Goal: Information Seeking & Learning: Understand process/instructions

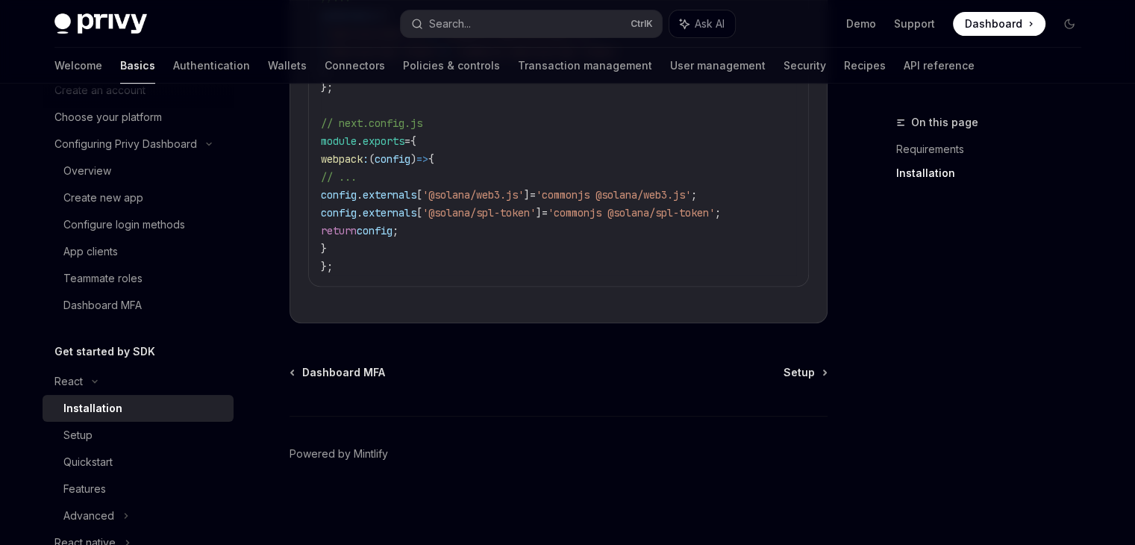
scroll to position [657, 0]
click at [497, 365] on div "Dashboard MFA Setup" at bounding box center [559, 372] width 538 height 15
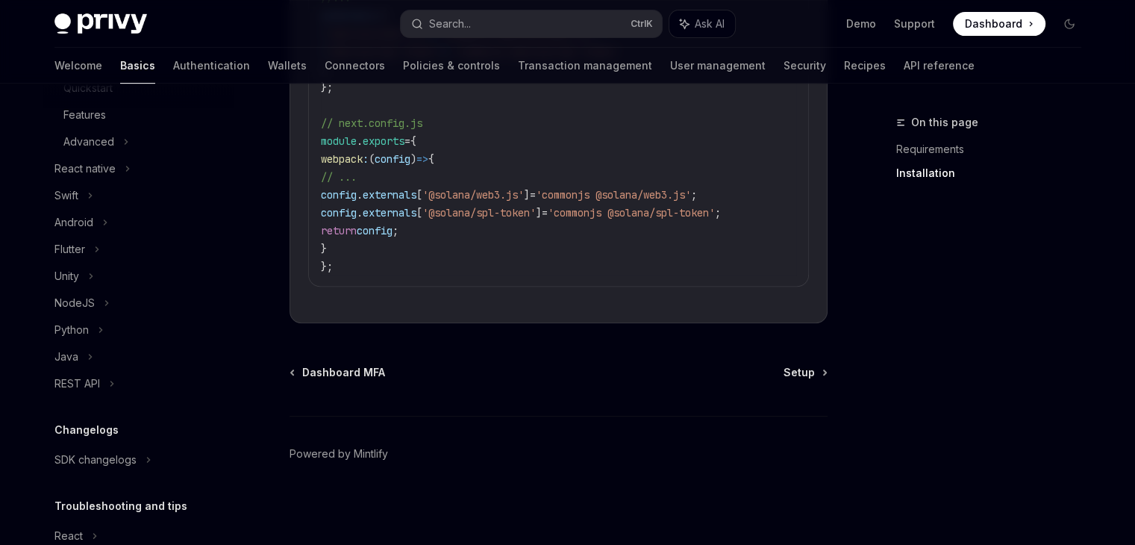
scroll to position [545, 0]
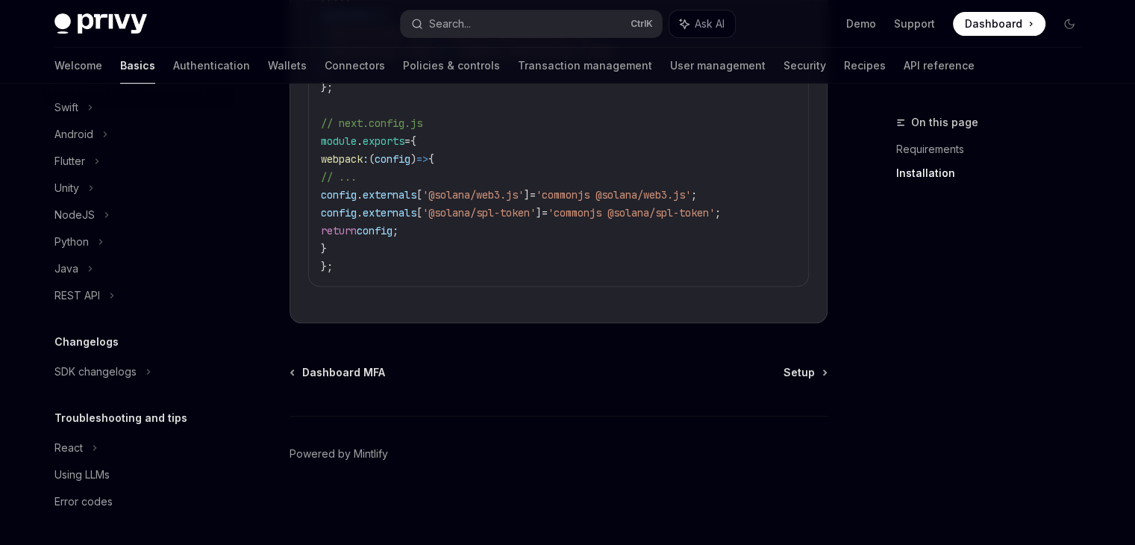
click at [484, 392] on div "Dashboard MFA Setup Powered by [PERSON_NAME]" at bounding box center [559, 455] width 538 height 180
click at [994, 243] on div "On this page Requirements Installation" at bounding box center [979, 328] width 227 height 431
click at [173, 64] on link "Authentication" at bounding box center [211, 66] width 77 height 36
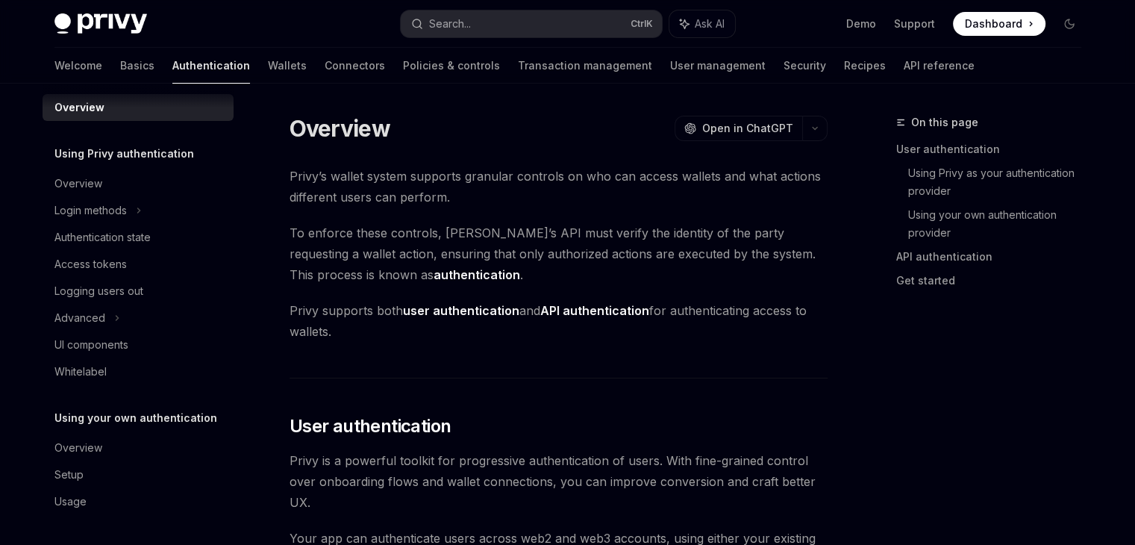
scroll to position [13, 0]
click at [268, 59] on link "Wallets" at bounding box center [287, 66] width 39 height 36
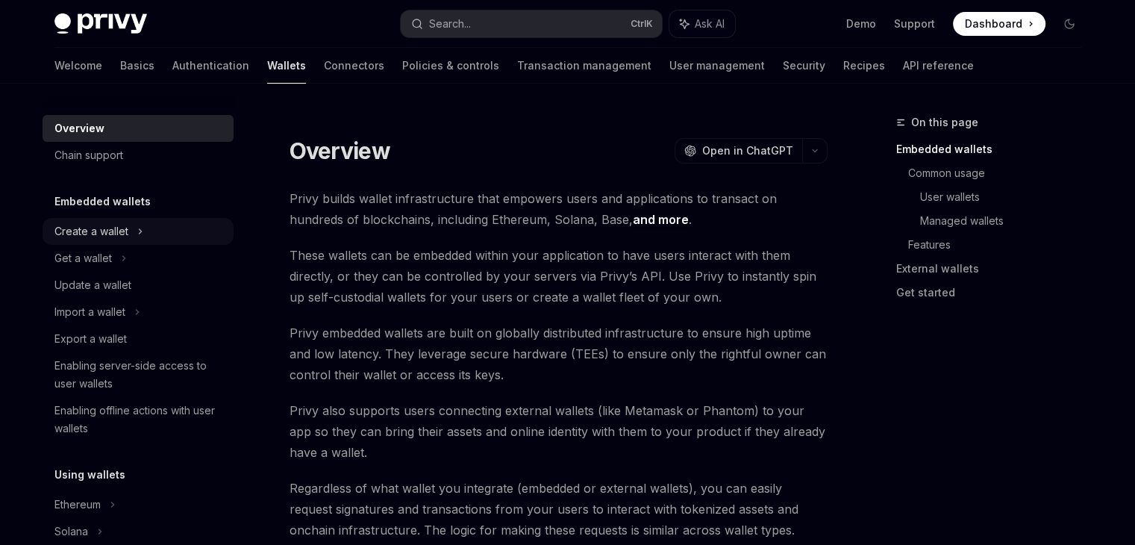
click at [102, 228] on div "Create a wallet" at bounding box center [91, 231] width 74 height 18
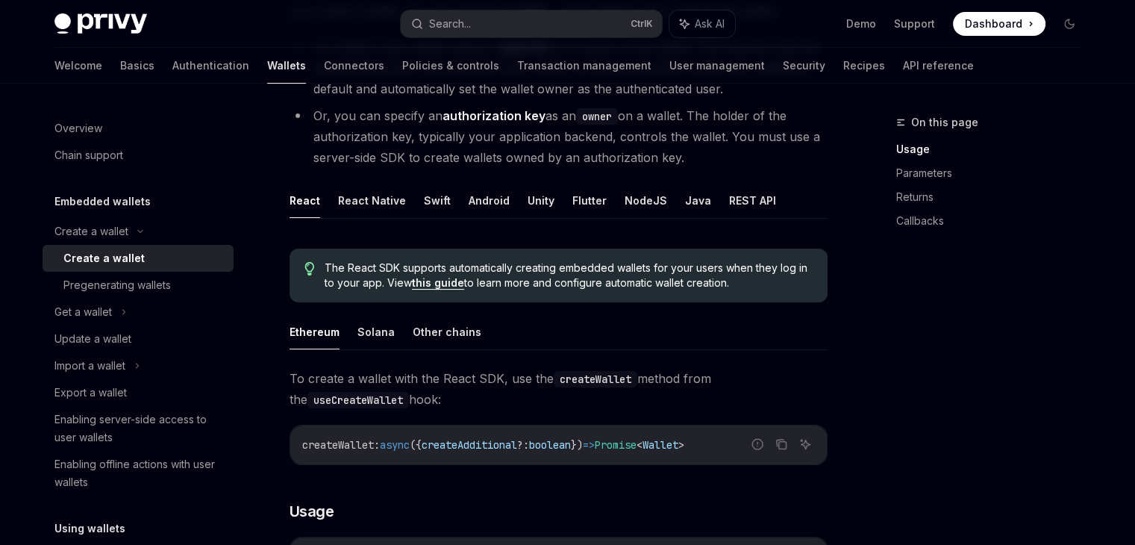
scroll to position [209, 0]
click at [370, 331] on button "Solana" at bounding box center [375, 330] width 37 height 35
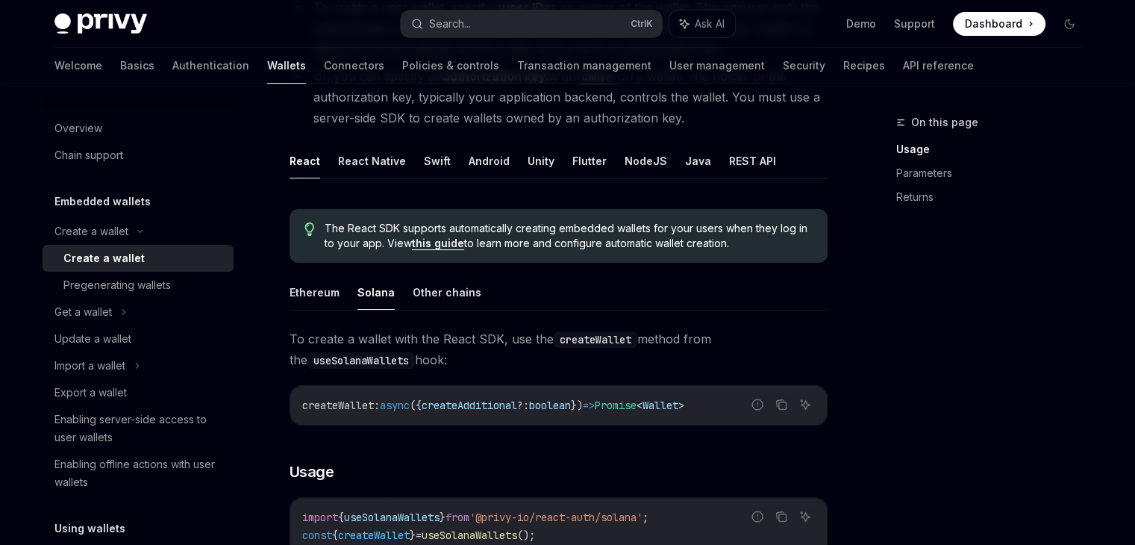
scroll to position [248, 0]
click at [418, 289] on button "Other chains" at bounding box center [447, 292] width 69 height 35
type textarea "*"
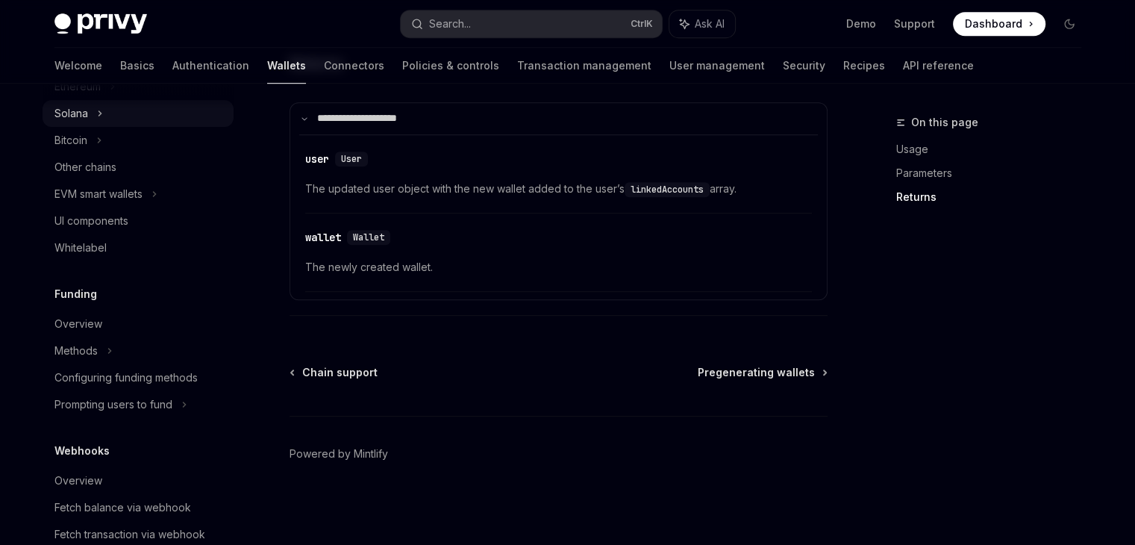
scroll to position [473, 0]
click at [70, 295] on h5 "Funding" at bounding box center [75, 293] width 43 height 18
click at [83, 318] on div "Overview" at bounding box center [78, 322] width 48 height 18
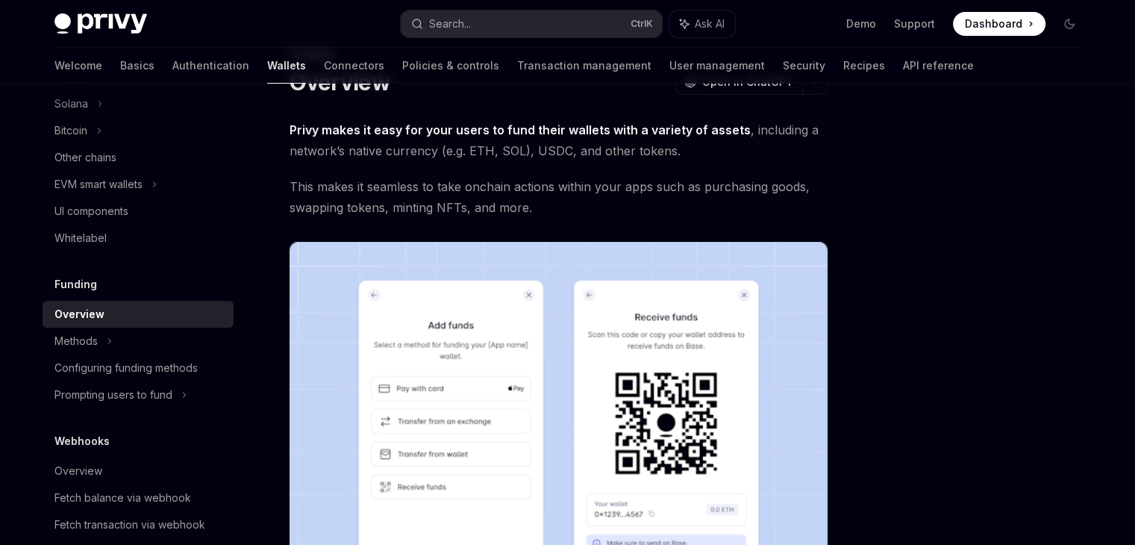
scroll to position [71, 0]
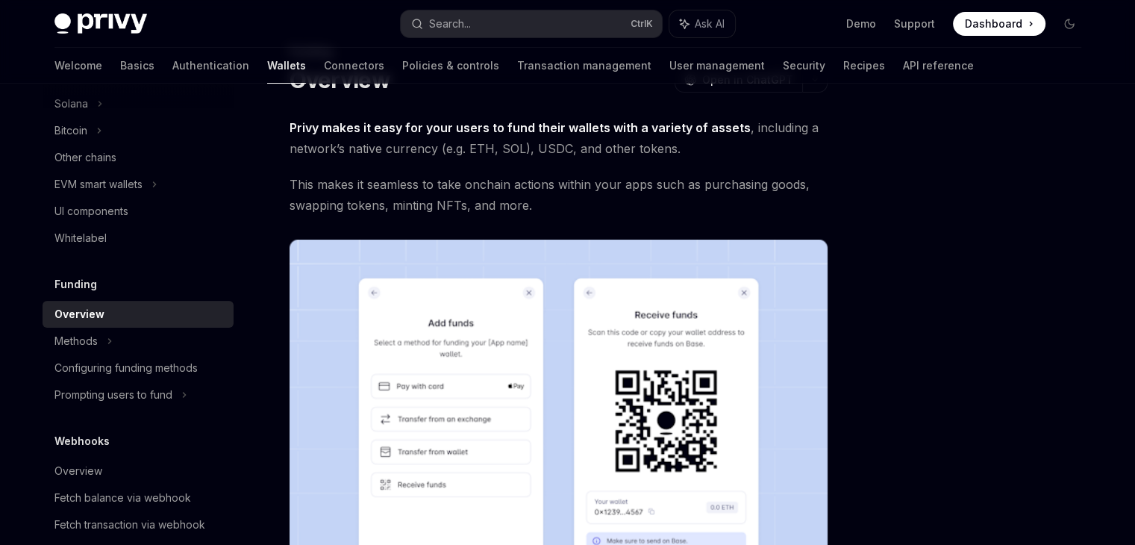
click at [557, 226] on div "Privy makes it easy for your users to fund their wallets with a variety of asse…" at bounding box center [559, 497] width 538 height 760
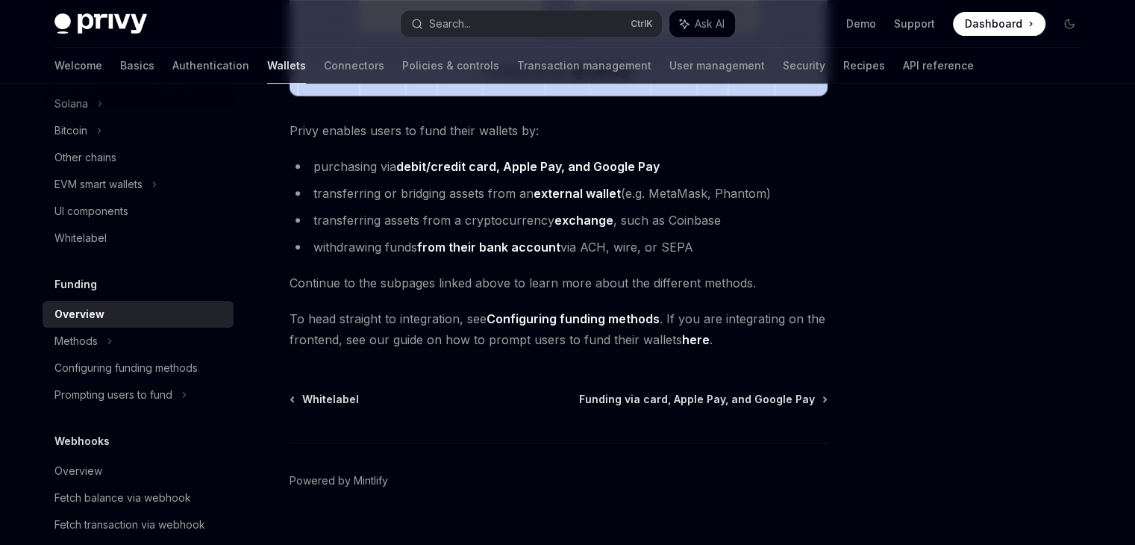
scroll to position [625, 0]
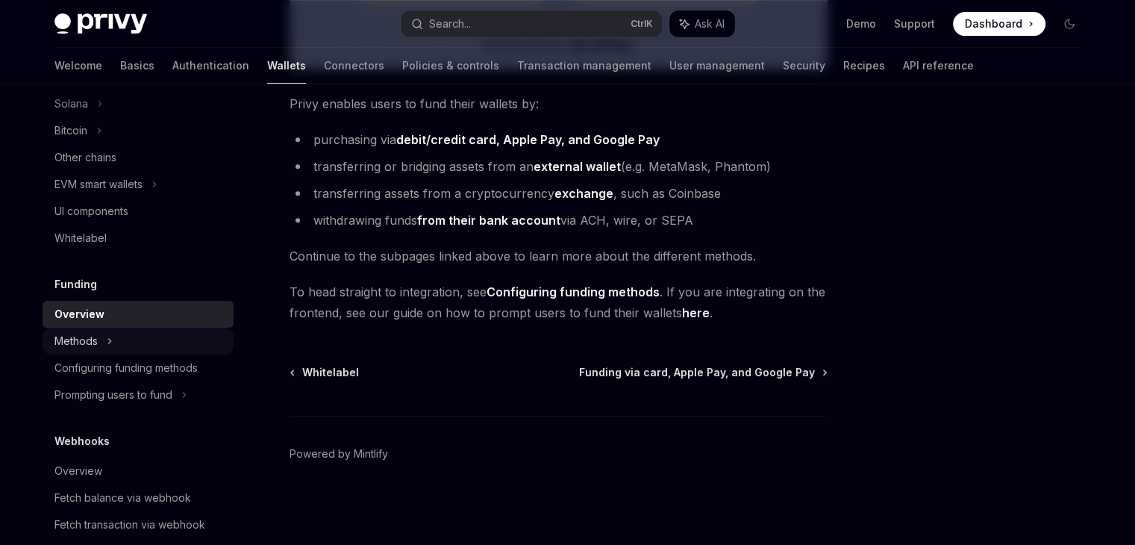
click at [128, 341] on div "Methods" at bounding box center [138, 341] width 191 height 27
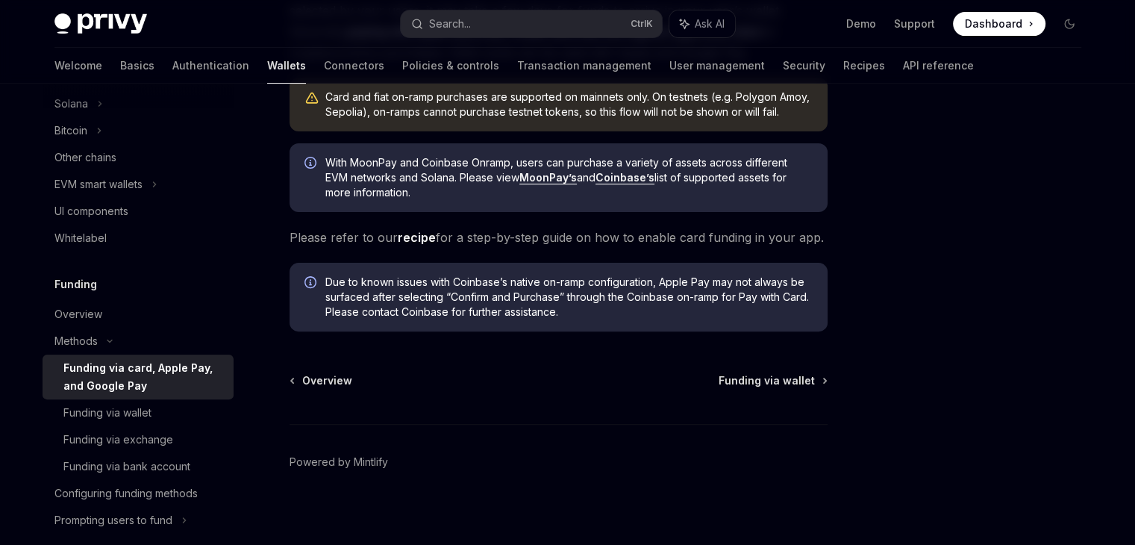
scroll to position [441, 0]
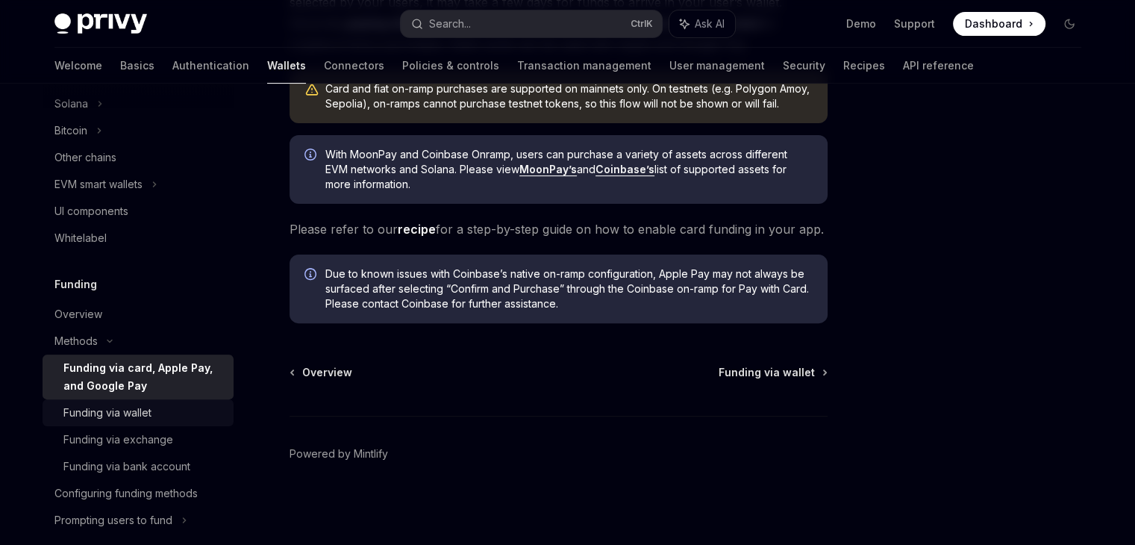
click at [137, 406] on div "Funding via wallet" at bounding box center [107, 413] width 88 height 18
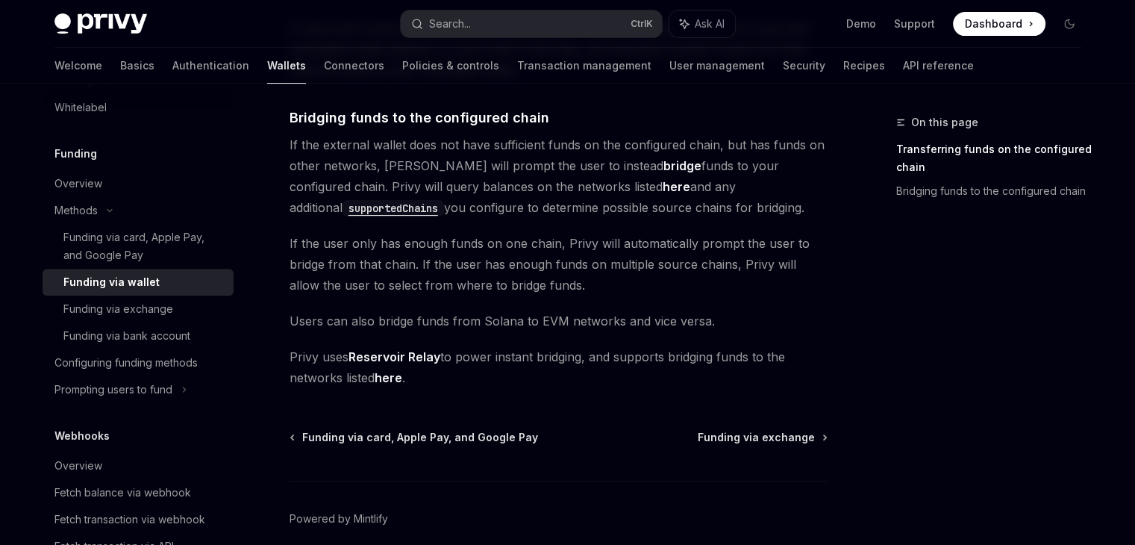
scroll to position [534, 0]
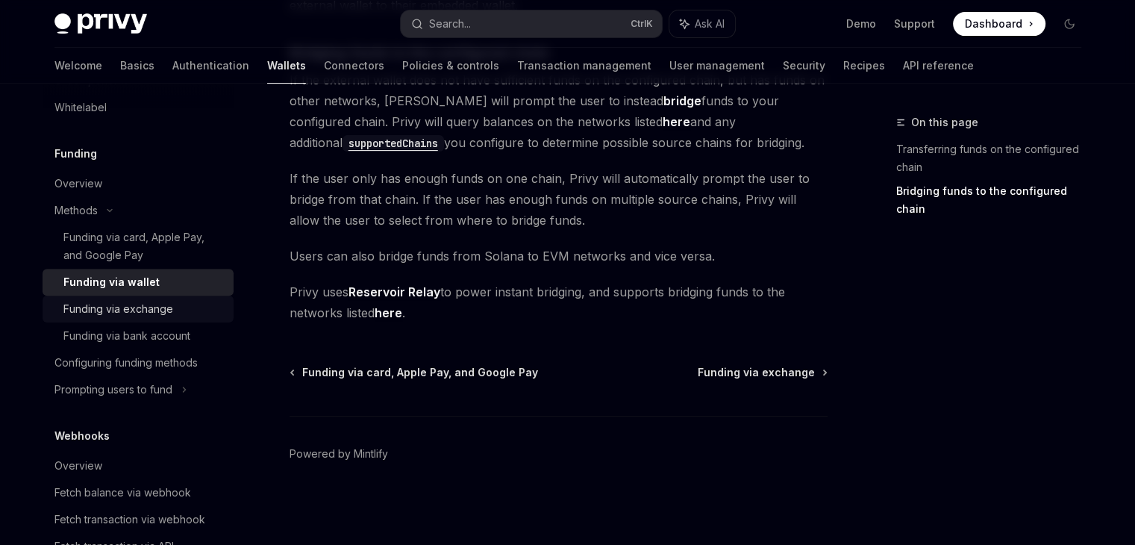
click at [151, 307] on div "Funding via exchange" at bounding box center [118, 309] width 110 height 18
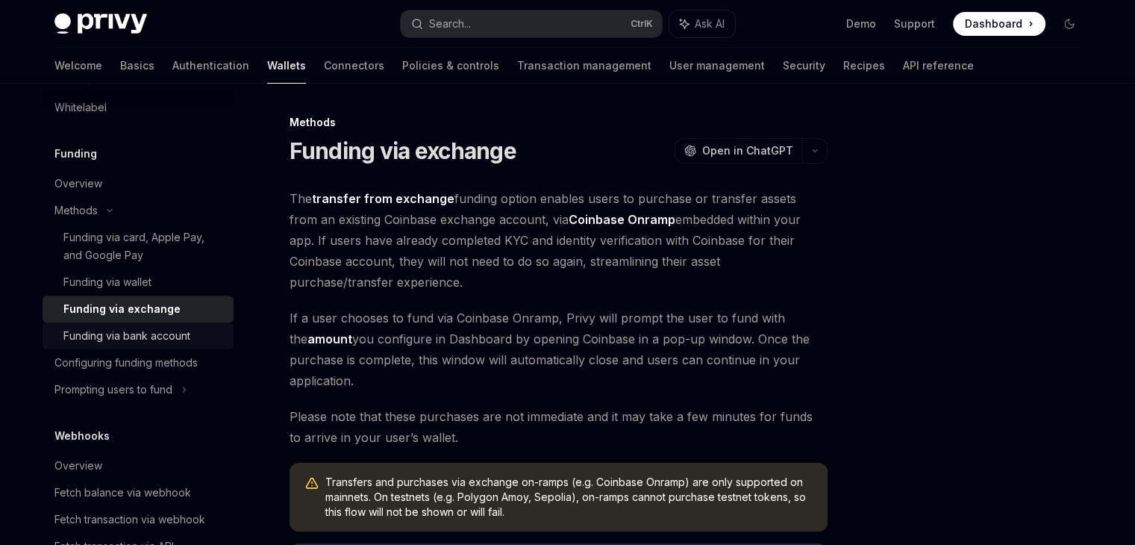
click at [143, 343] on div "Funding via bank account" at bounding box center [126, 336] width 127 height 18
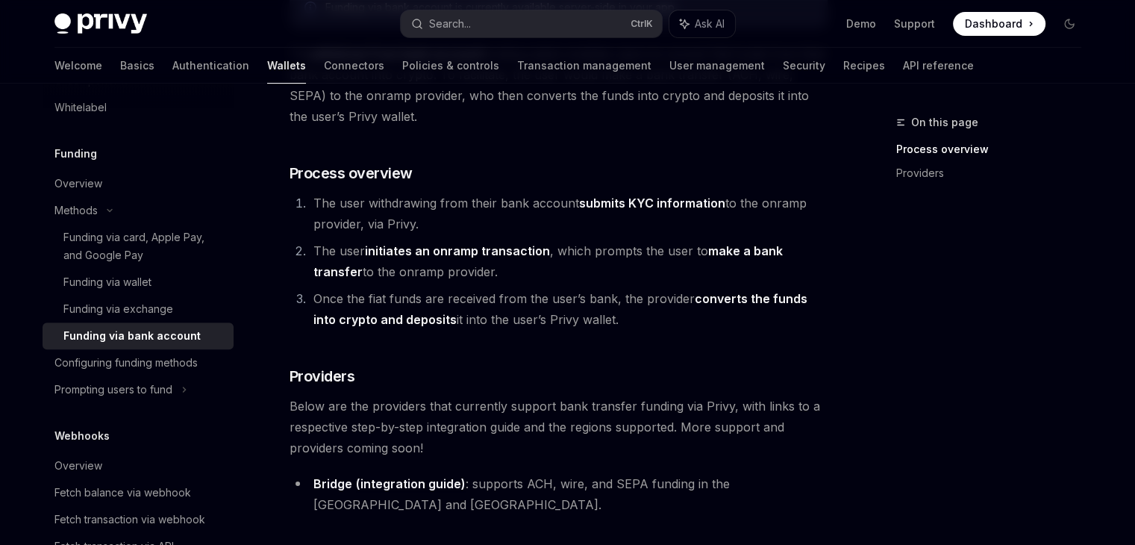
scroll to position [201, 0]
click at [164, 355] on div "Configuring funding methods" at bounding box center [125, 363] width 143 height 18
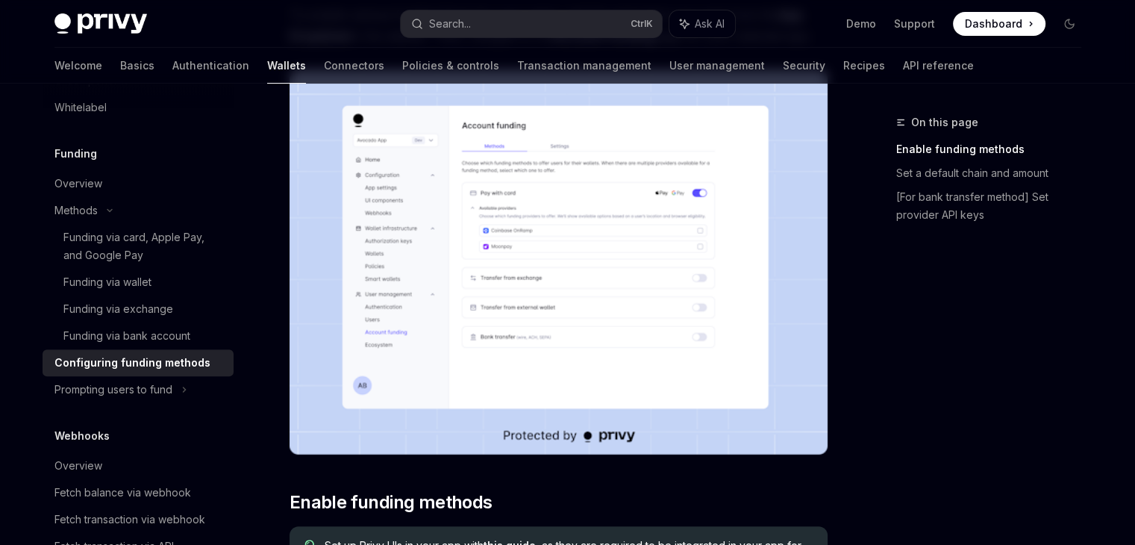
scroll to position [184, 0]
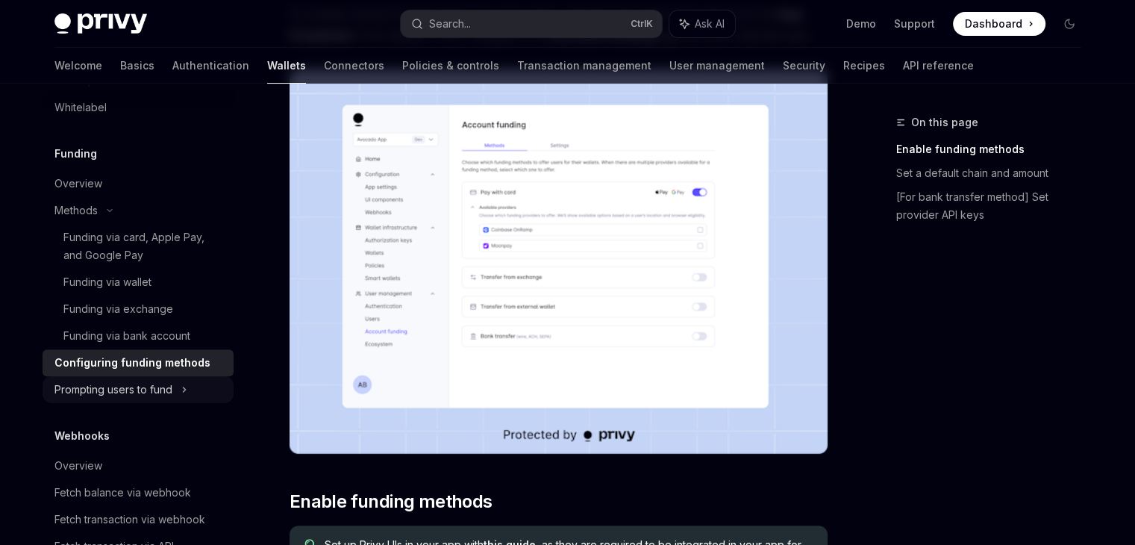
click at [152, 382] on div "Prompting users to fund" at bounding box center [113, 390] width 118 height 18
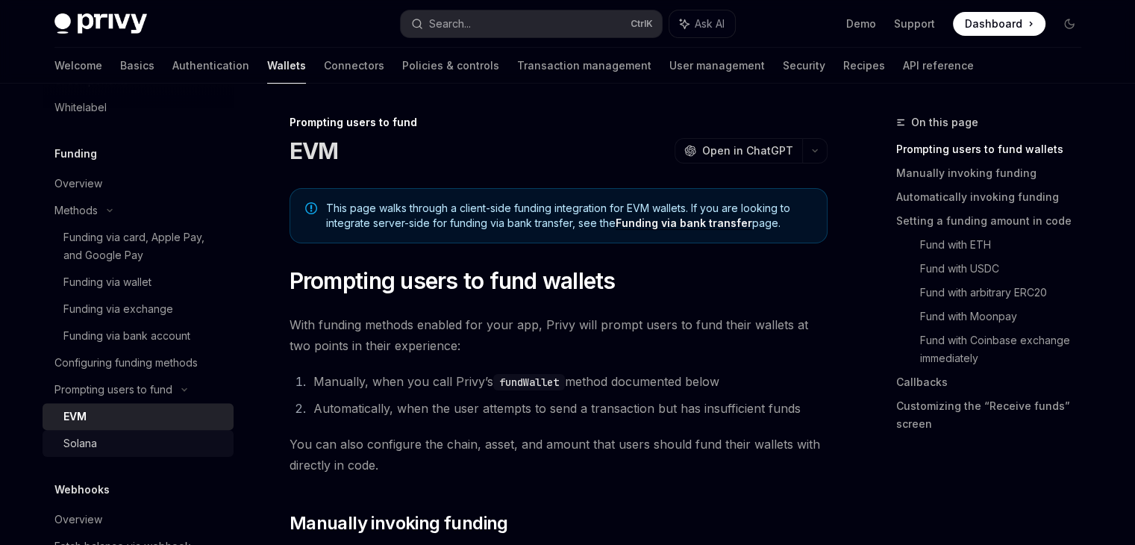
click at [122, 443] on div "Solana" at bounding box center [143, 443] width 161 height 18
type textarea "*"
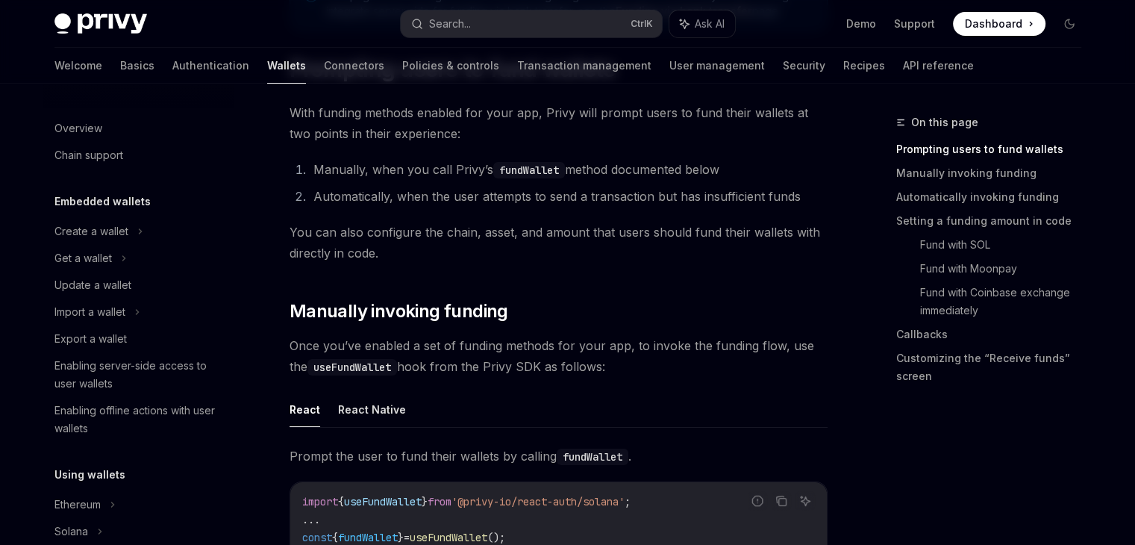
scroll to position [212, 0]
